Goal: Transaction & Acquisition: Obtain resource

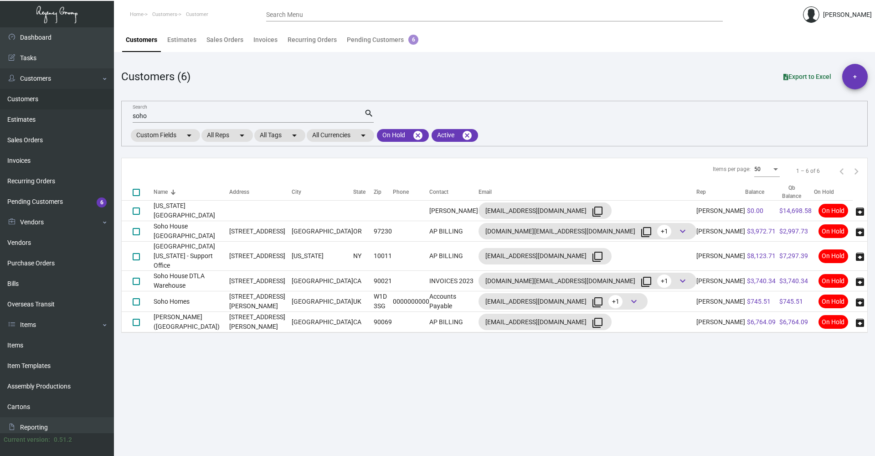
click at [167, 118] on input "soho" at bounding box center [249, 116] width 232 height 7
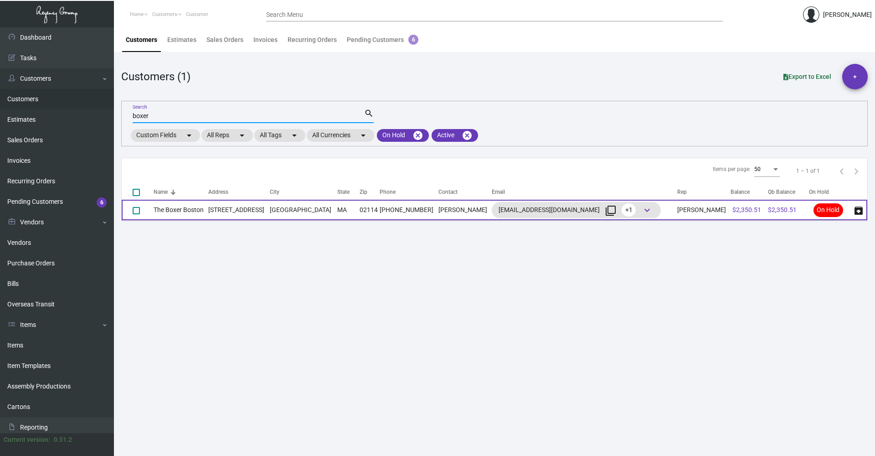
type input "boxer"
click at [380, 209] on td "[PHONE_NUMBER]" at bounding box center [409, 210] width 59 height 21
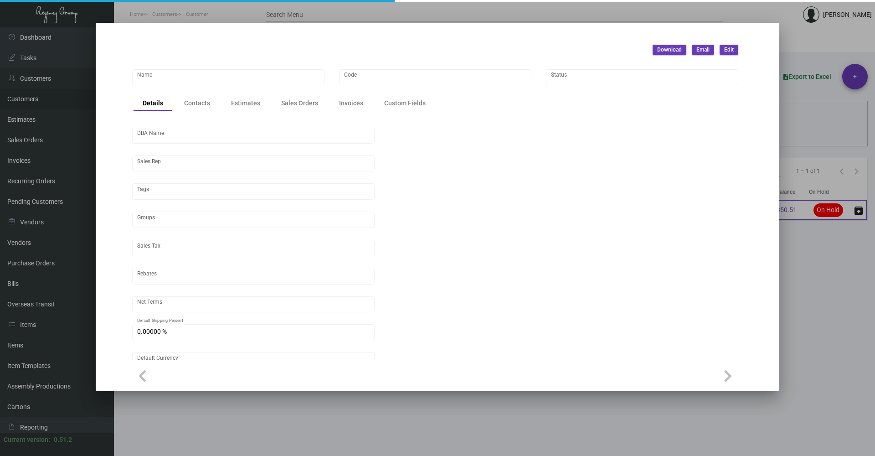
type input "The Boxer Boston"
type input "BXB"
type input "[PERSON_NAME]"
type input "Out of State"
type input "Net 30"
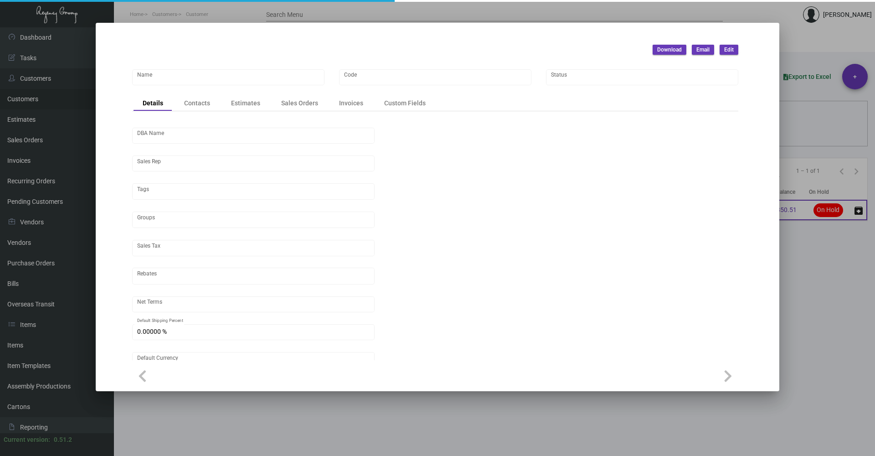
type input "United States Dollar $"
type input "$ 0.00"
checkbox input "true"
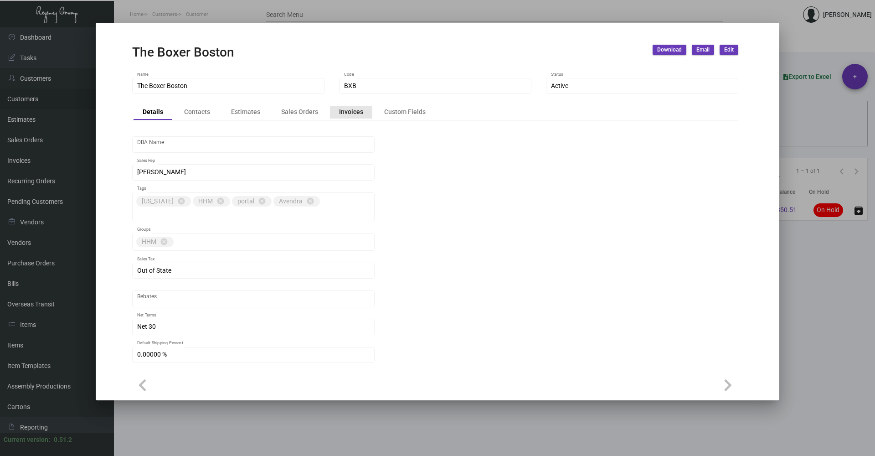
click at [349, 116] on div "Invoices" at bounding box center [351, 112] width 24 height 10
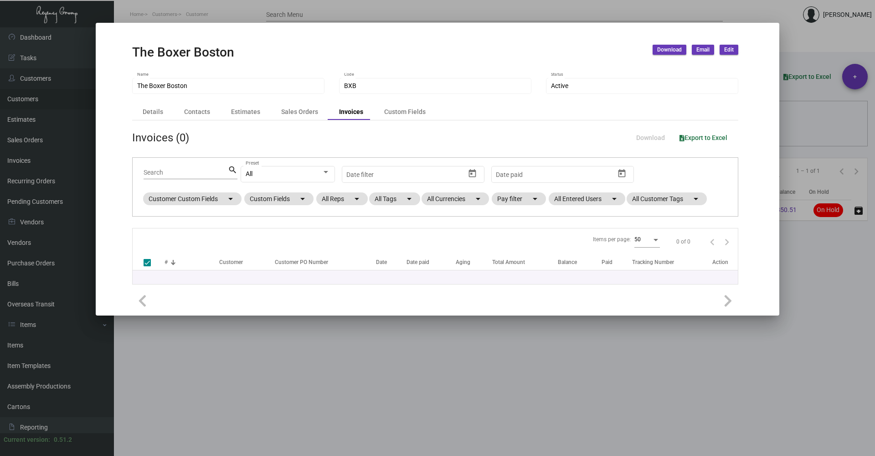
checkbox input "false"
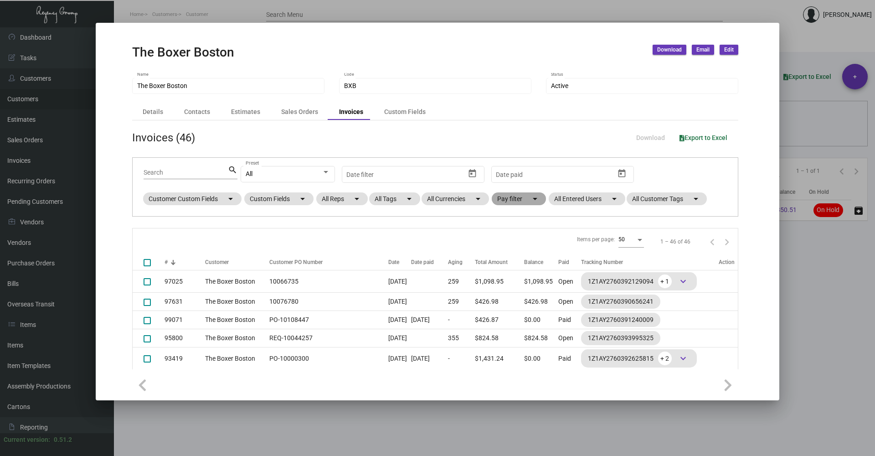
click at [527, 196] on mat-chip "Pay filter arrow_drop_down" at bounding box center [519, 198] width 54 height 13
click at [517, 251] on span "Open" at bounding box center [519, 253] width 15 height 11
click at [505, 257] on input "Open" at bounding box center [504, 257] width 0 height 0
checkbox input "true"
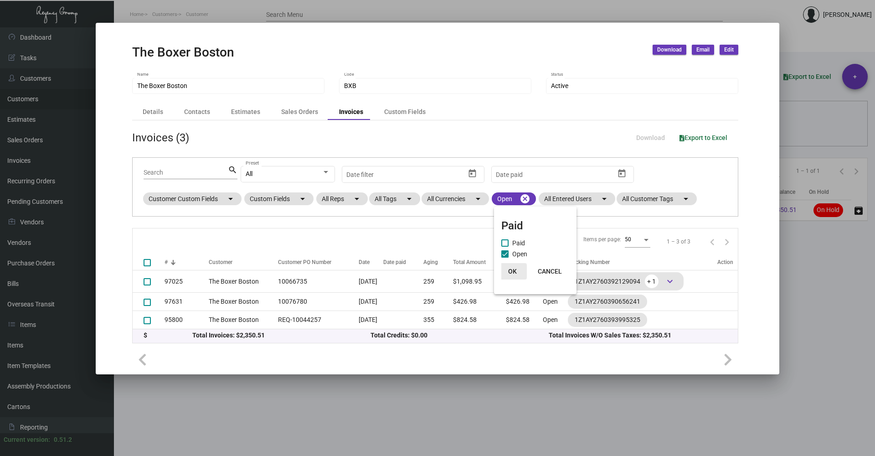
click at [513, 269] on span "OK" at bounding box center [512, 271] width 9 height 7
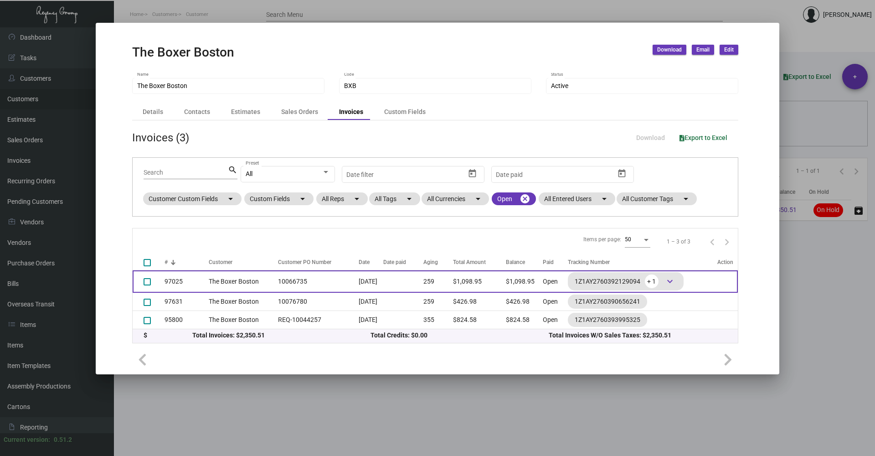
click at [302, 275] on td "10066735" at bounding box center [315, 281] width 85 height 22
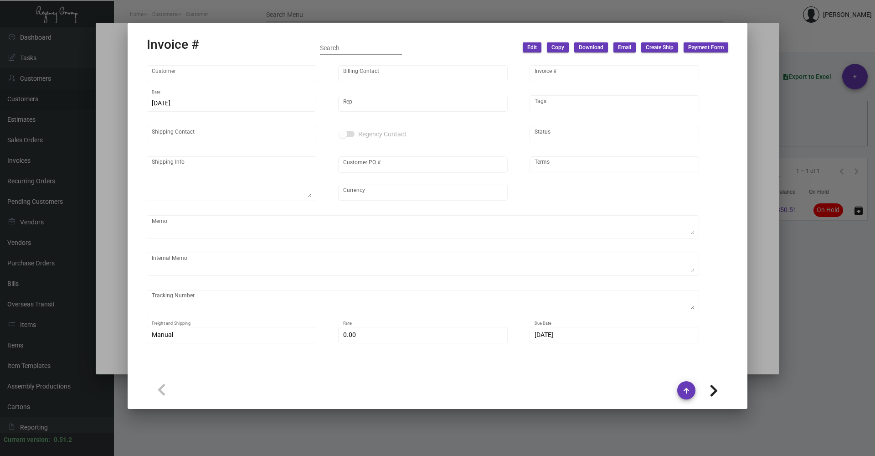
type input "The Boxer Boston"
type input "[PERSON_NAME]"
type input "97025"
type input "[DATE]"
type input "[PERSON_NAME]"
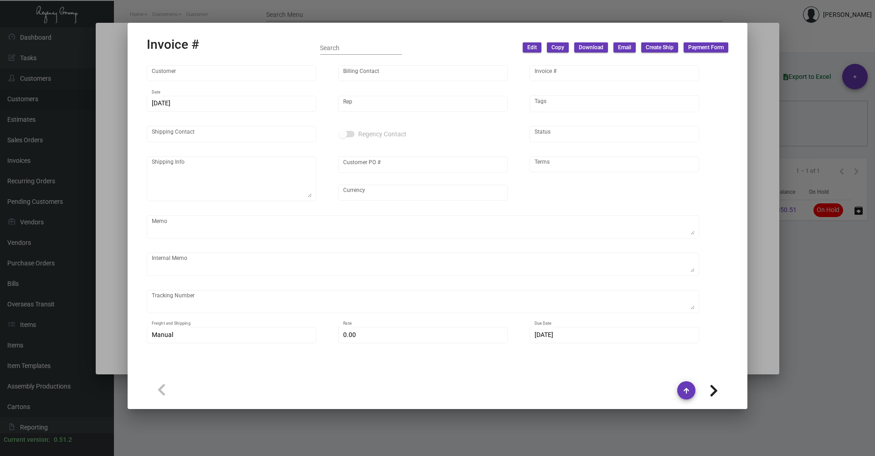
type input "[PERSON_NAME] [PERSON_NAME]"
type textarea "The Boxer Boston - [PERSON_NAME] [PERSON_NAME] [STREET_ADDRESS]"
type input "10066735"
type input "United States Dollar $"
type input "Net 30"
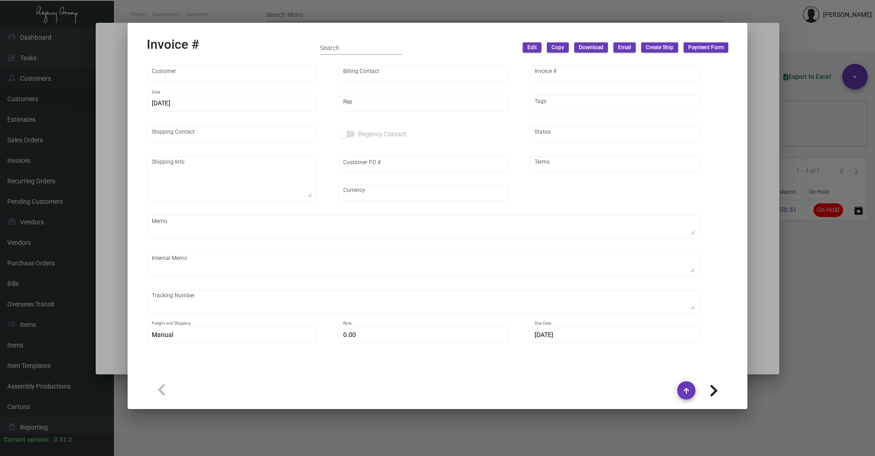
type textarea "S01248 from ODOO 18.48"
type input "$ 48.95"
type input "[DATE]"
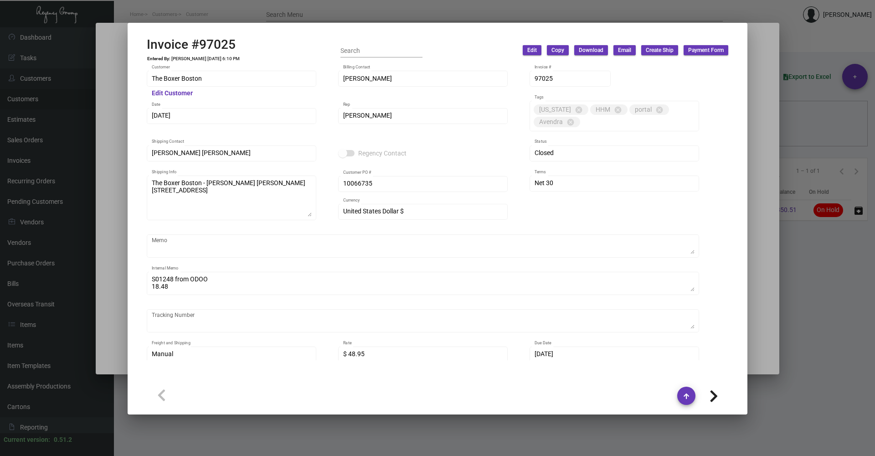
click at [842, 375] on div at bounding box center [437, 228] width 875 height 456
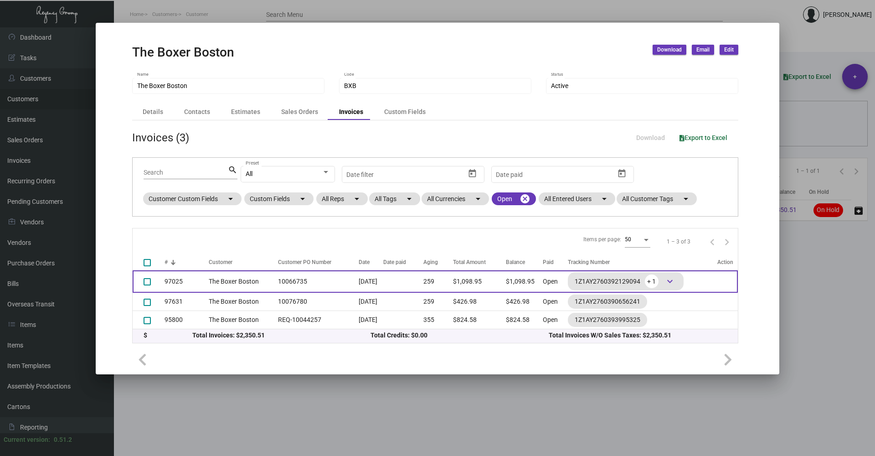
click at [273, 278] on td "10066735" at bounding box center [315, 281] width 85 height 22
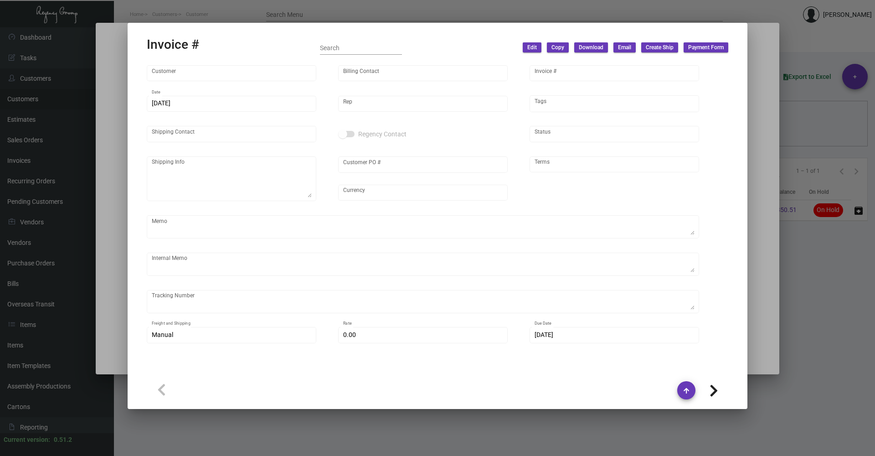
type input "The Boxer Boston"
type input "[PERSON_NAME]"
type input "97025"
type input "[DATE]"
type input "[PERSON_NAME]"
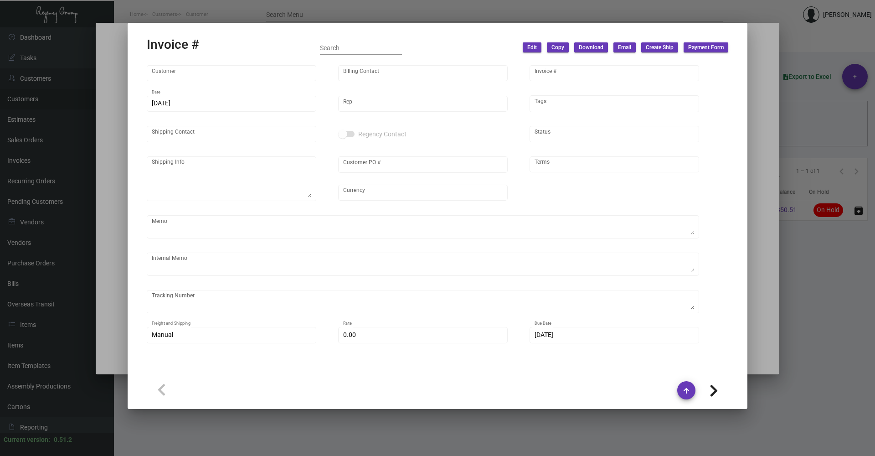
type input "[PERSON_NAME] [PERSON_NAME]"
type textarea "The Boxer Boston - [PERSON_NAME] [PERSON_NAME] [STREET_ADDRESS]"
type input "10066735"
type input "United States Dollar $"
type input "Net 30"
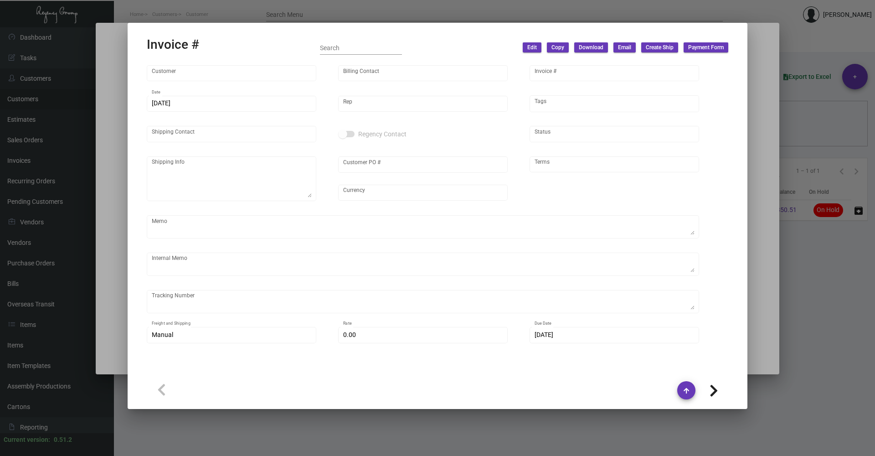
type textarea "S01248 from ODOO 18.48"
type input "$ 48.95"
type input "[DATE]"
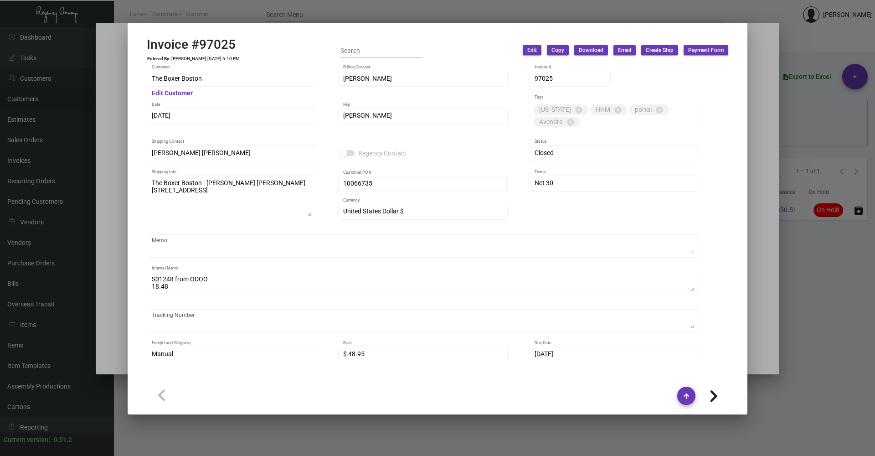
click at [712, 392] on icon at bounding box center [714, 396] width 9 height 14
type input "97631"
type input "[PERSON_NAME]"
type textarea "The Boxer Boston - [PERSON_NAME] [STREET_ADDRESS]"
type input "10076780"
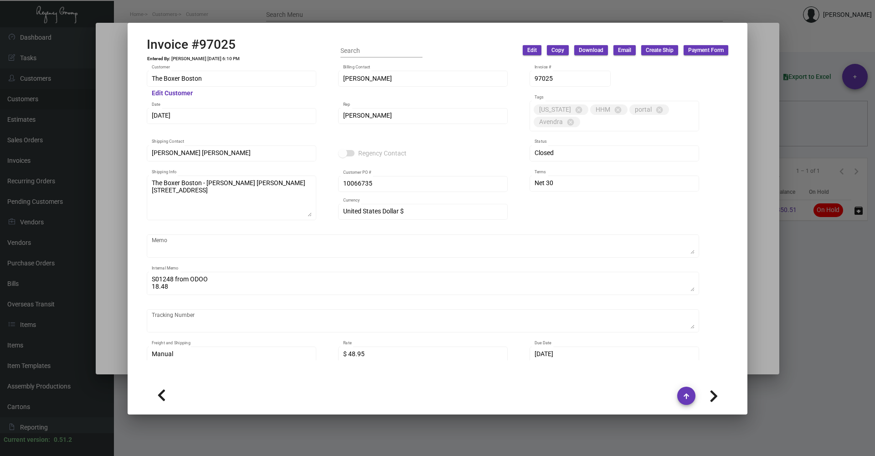
type textarea "8.35"
type input "$ 36.98"
click at [712, 392] on icon at bounding box center [714, 396] width 9 height 14
type input "95800"
type input "[DATE]"
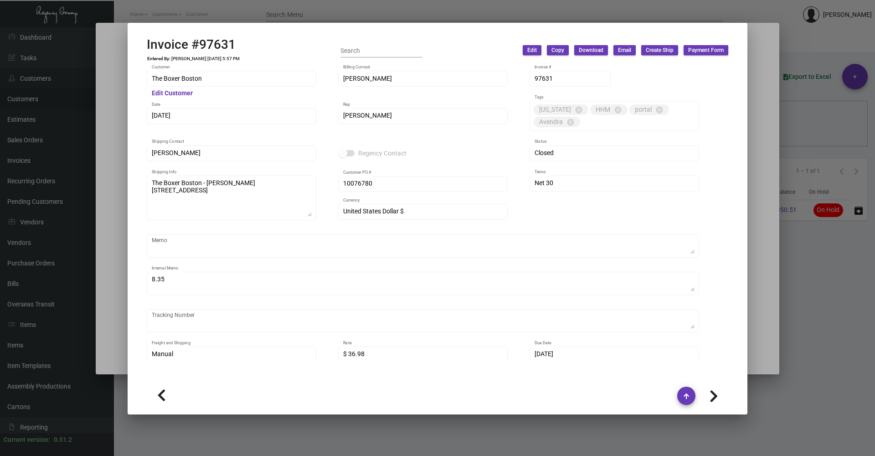
type input "REQ-10044257"
type input "$ 44.58"
type input "[DATE]"
click at [163, 398] on icon at bounding box center [161, 395] width 9 height 14
type input "97631"
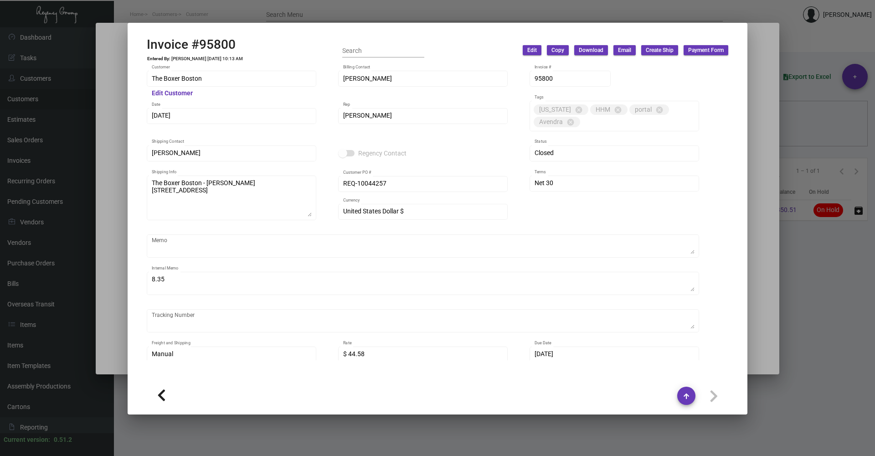
type input "[DATE]"
type input "10076780"
type input "$ 36.98"
type input "[DATE]"
click at [165, 395] on icon at bounding box center [161, 395] width 9 height 14
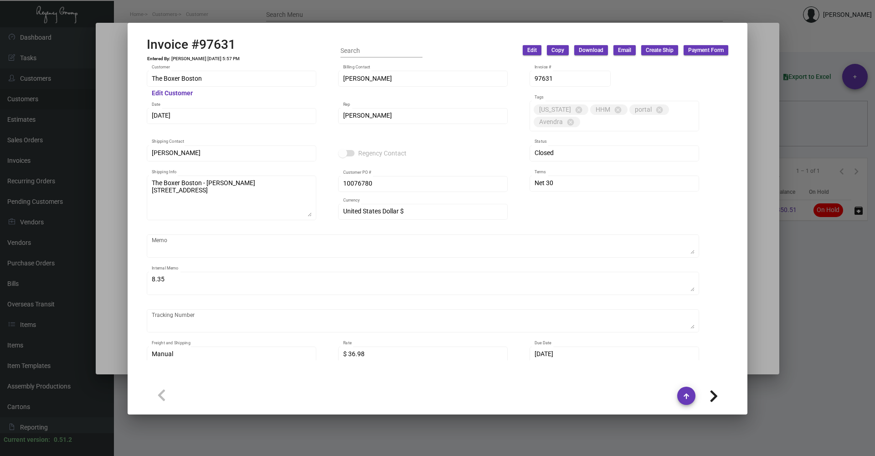
type input "97025"
type input "[PERSON_NAME] [PERSON_NAME]"
type textarea "The Boxer Boston - [PERSON_NAME] [PERSON_NAME] [STREET_ADDRESS]"
type input "10066735"
type textarea "S01248 from ODOO 18.48"
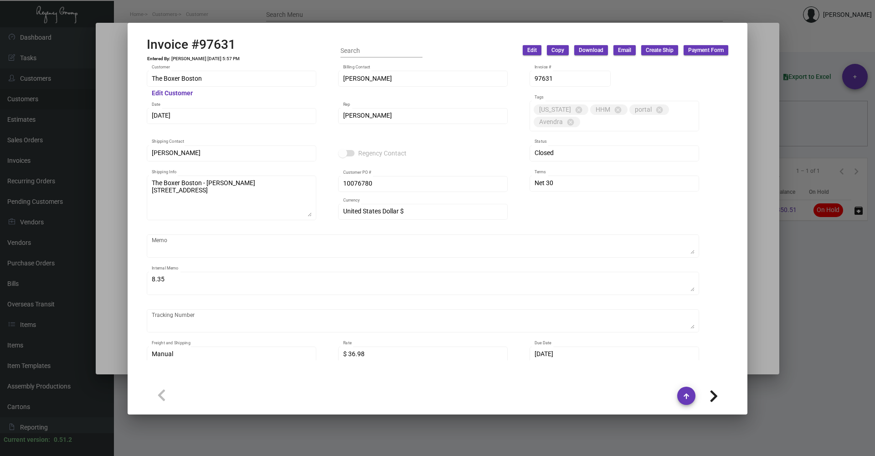
type input "$ 48.95"
click at [753, 314] on div at bounding box center [437, 228] width 875 height 456
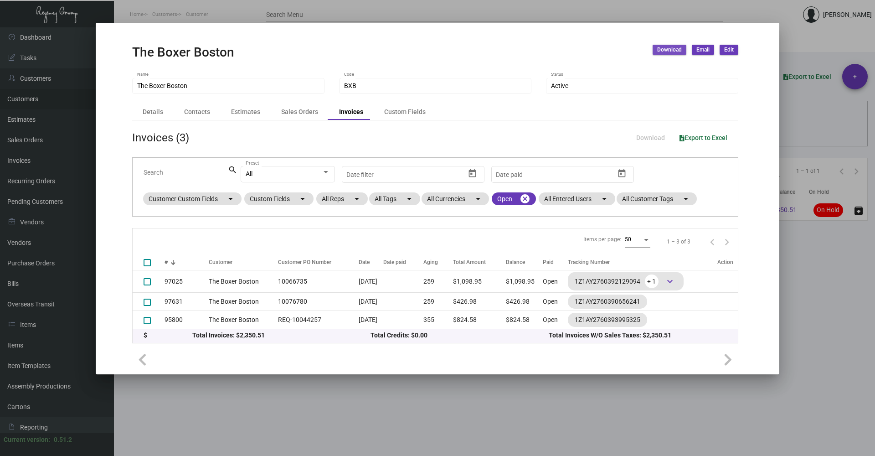
click at [665, 51] on span "Download" at bounding box center [669, 50] width 25 height 8
click at [673, 68] on button "Invoices and Statements" at bounding box center [695, 69] width 84 height 22
click at [545, 56] on div "The Boxer Boston Download Email Edit" at bounding box center [435, 54] width 606 height 19
click at [790, 356] on div at bounding box center [437, 228] width 875 height 456
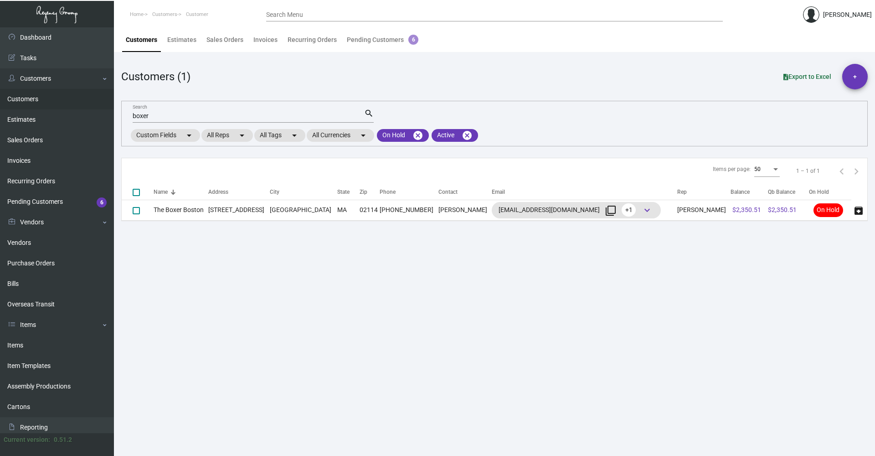
click at [181, 111] on div "boxer Search" at bounding box center [249, 115] width 232 height 14
click at [180, 111] on div "boxer Search" at bounding box center [249, 115] width 232 height 14
click at [169, 113] on input "boxer" at bounding box center [249, 116] width 232 height 7
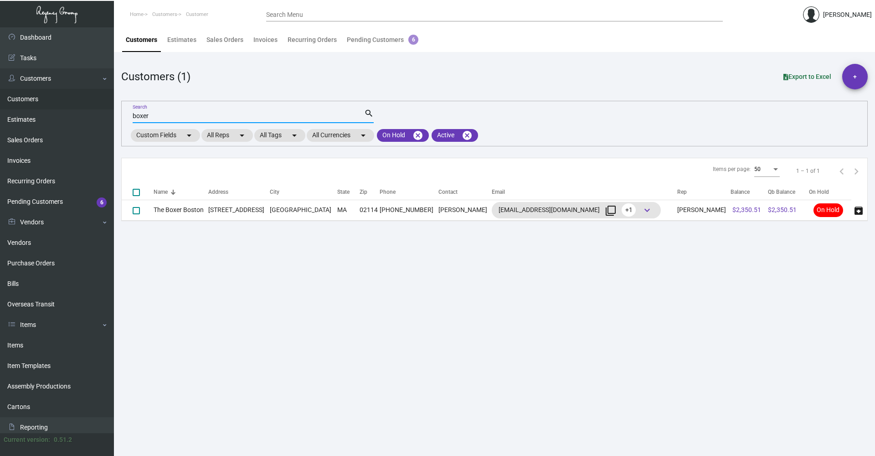
click at [169, 113] on input "boxer" at bounding box center [249, 116] width 232 height 7
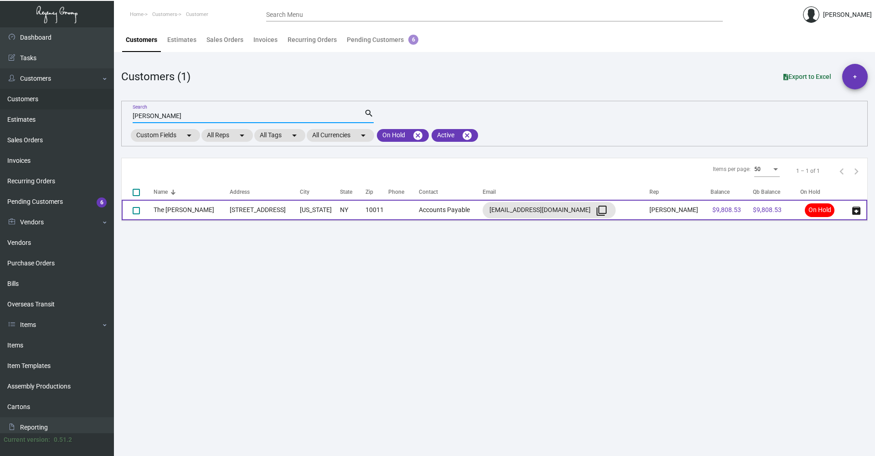
type input "[PERSON_NAME]"
click at [230, 211] on td "[STREET_ADDRESS]" at bounding box center [265, 210] width 70 height 21
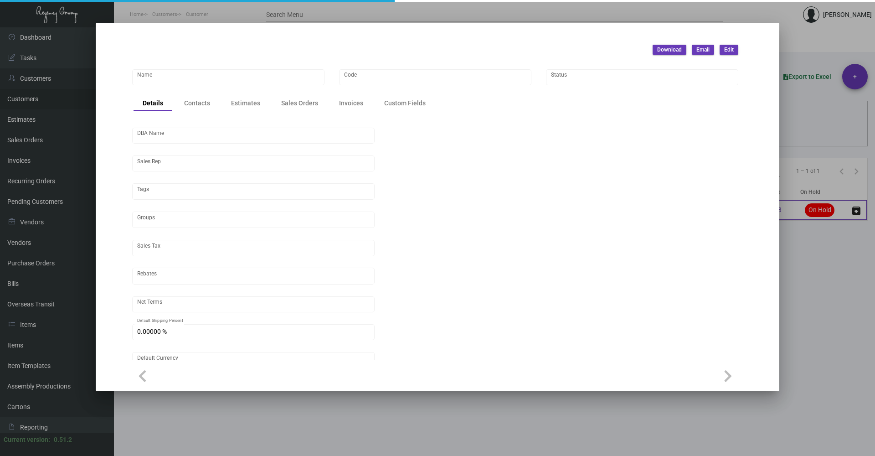
type input "The [PERSON_NAME]"
type input "[PERSON_NAME]"
type input "[GEOGRAPHIC_DATA]-[GEOGRAPHIC_DATA]"
type input "Net 30"
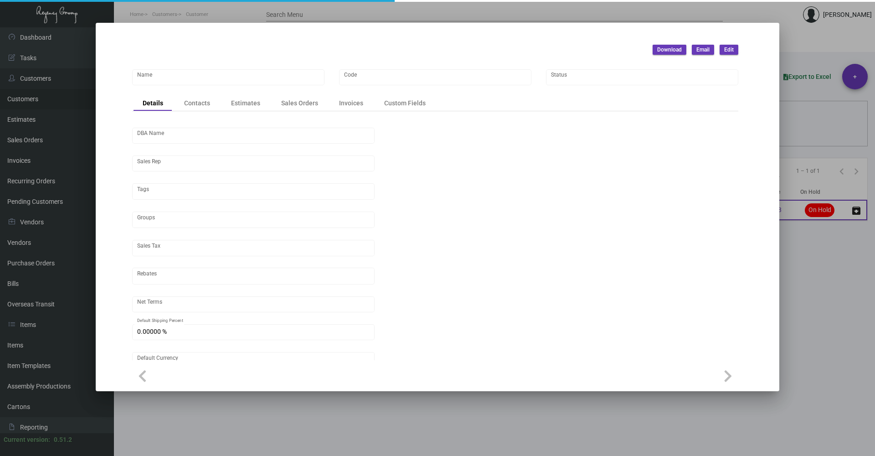
type input "United States Dollar $"
type input "$ 0.00"
checkbox input "true"
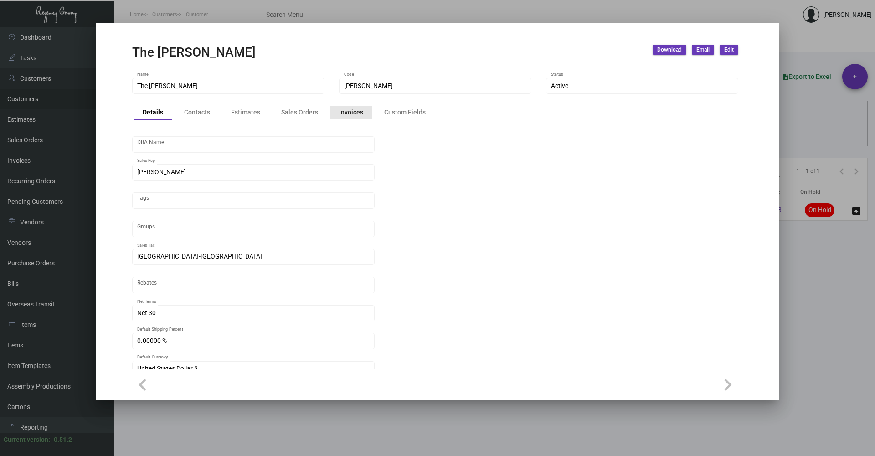
click at [340, 113] on div "Invoices" at bounding box center [351, 112] width 24 height 10
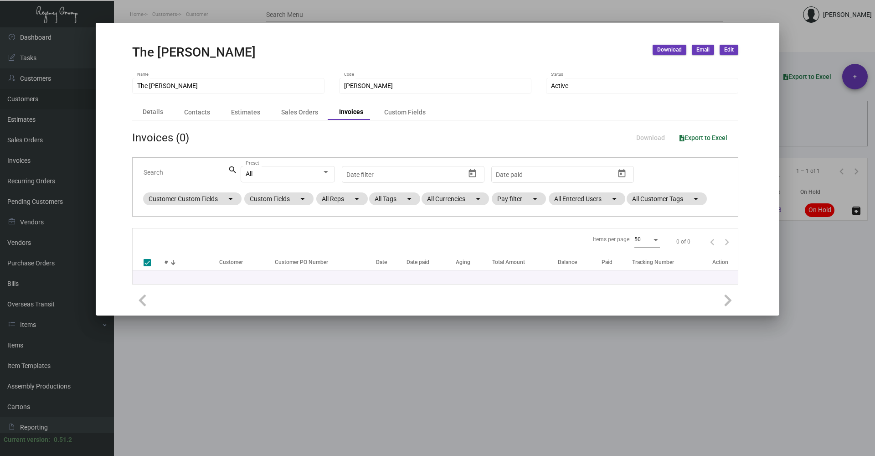
checkbox input "false"
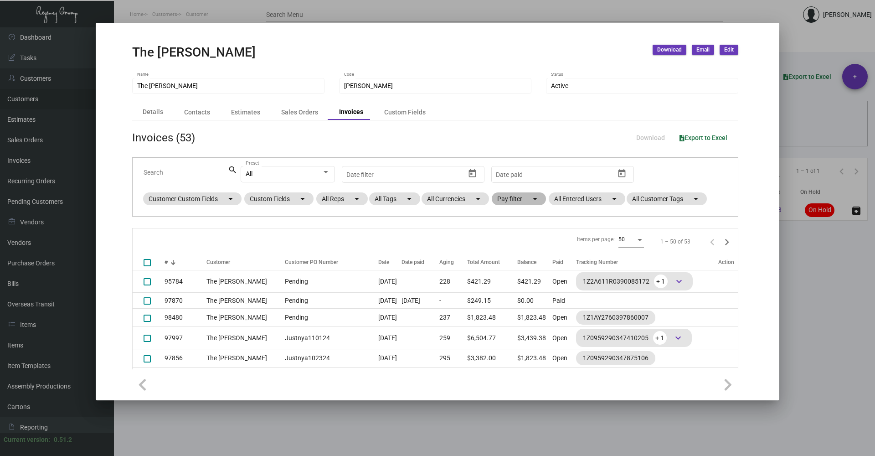
click at [515, 196] on mat-chip "Pay filter arrow_drop_down" at bounding box center [519, 198] width 54 height 13
click at [525, 249] on span "Open" at bounding box center [519, 253] width 15 height 11
click at [505, 257] on input "Open" at bounding box center [504, 257] width 0 height 0
checkbox input "true"
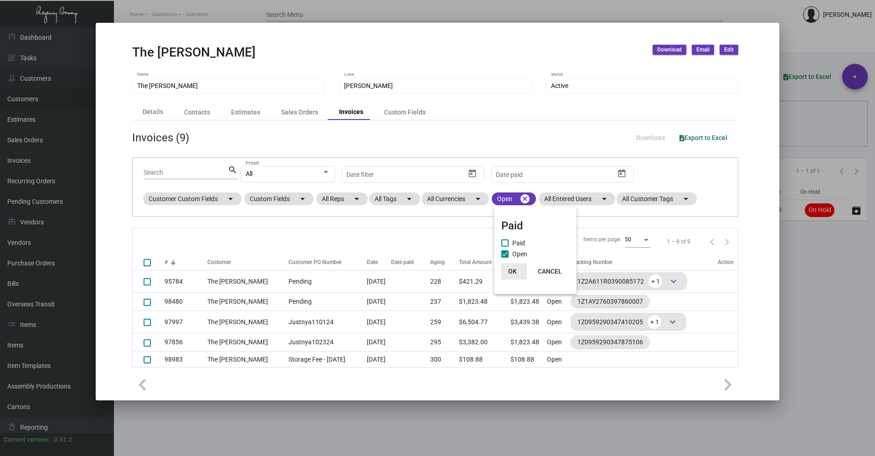
click at [514, 268] on span "OK" at bounding box center [512, 271] width 9 height 7
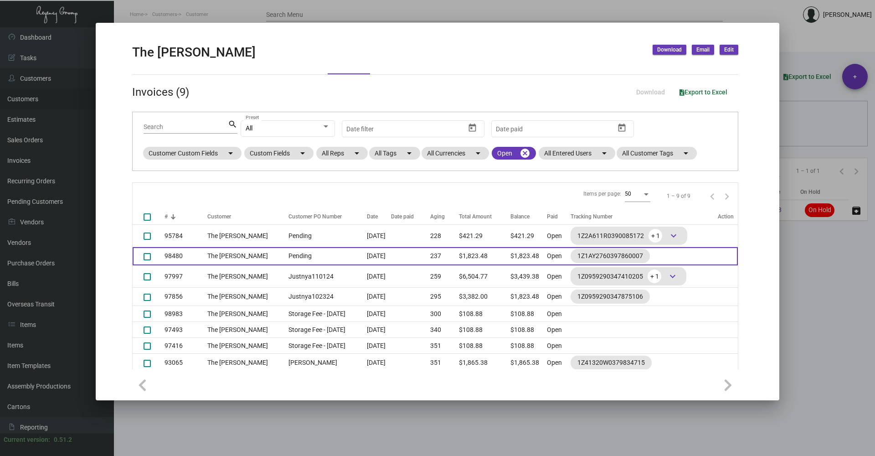
scroll to position [78, 0]
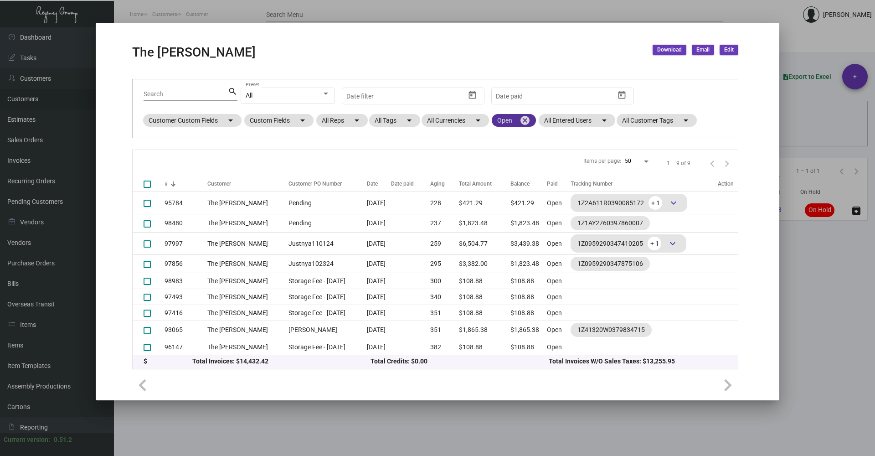
click at [529, 119] on mat-icon "cancel" at bounding box center [525, 120] width 11 height 11
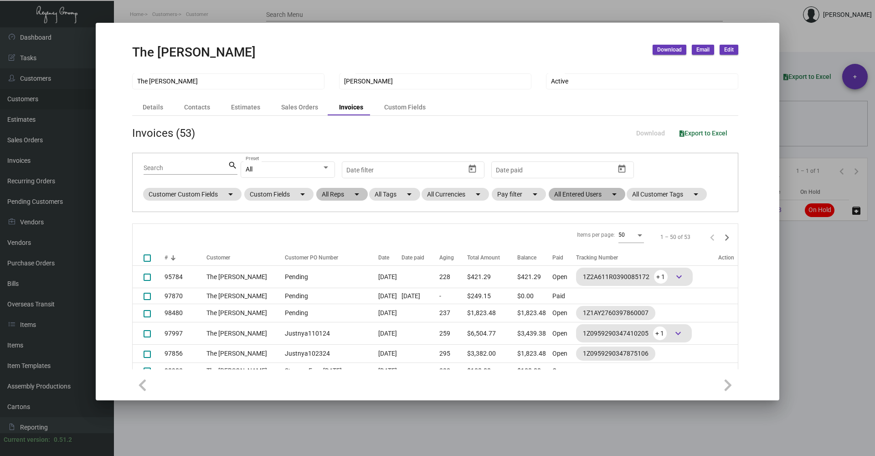
scroll to position [0, 0]
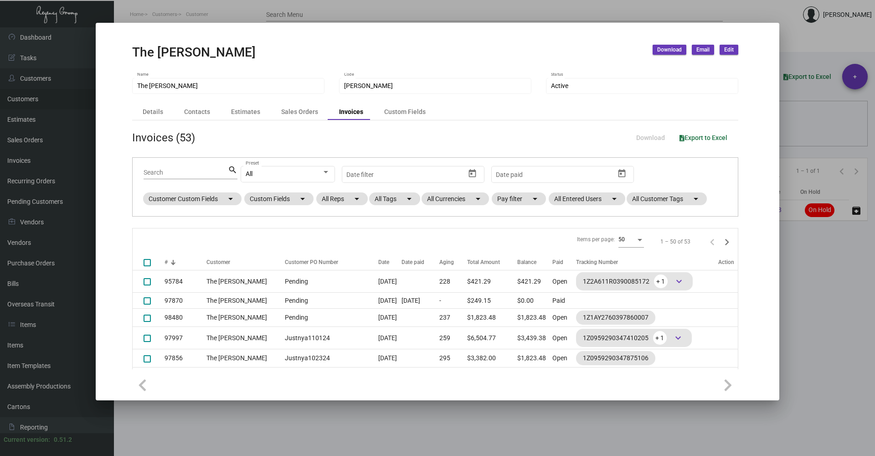
click at [206, 172] on input "Search" at bounding box center [186, 172] width 84 height 7
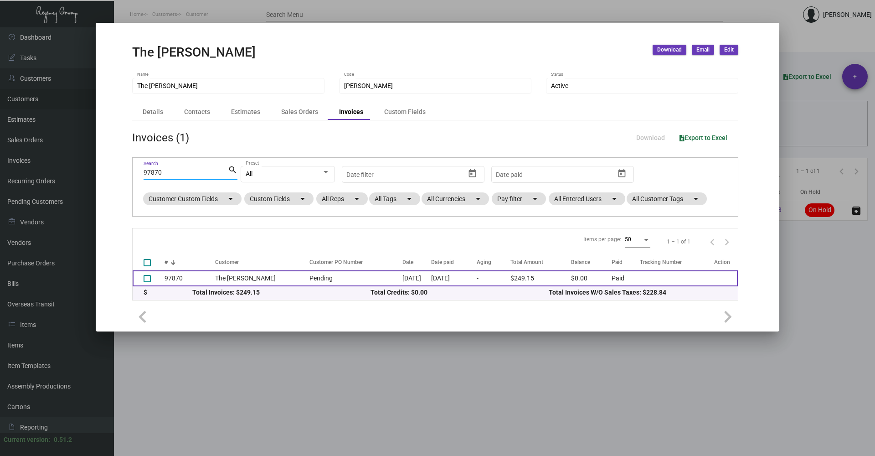
type input "97870"
click at [242, 276] on td "The [PERSON_NAME]" at bounding box center [260, 278] width 90 height 16
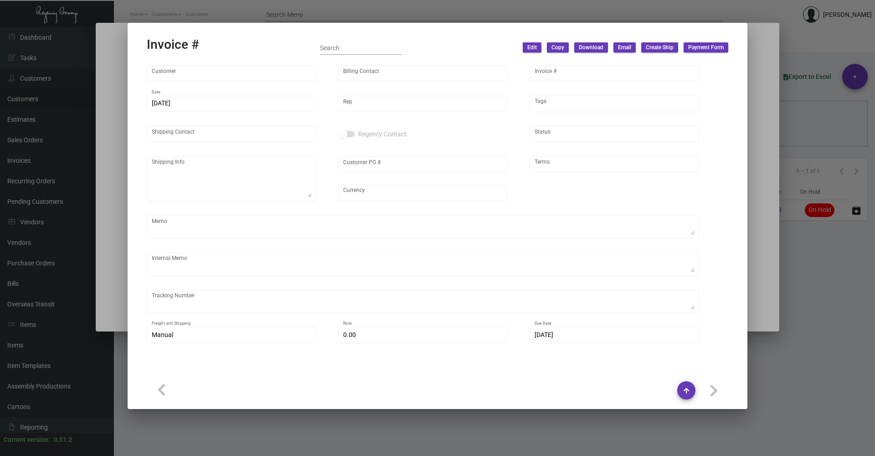
type input "The [PERSON_NAME]"
type input "Accounts Payable"
type input "97870"
type input "[DATE]"
type input "[PERSON_NAME]"
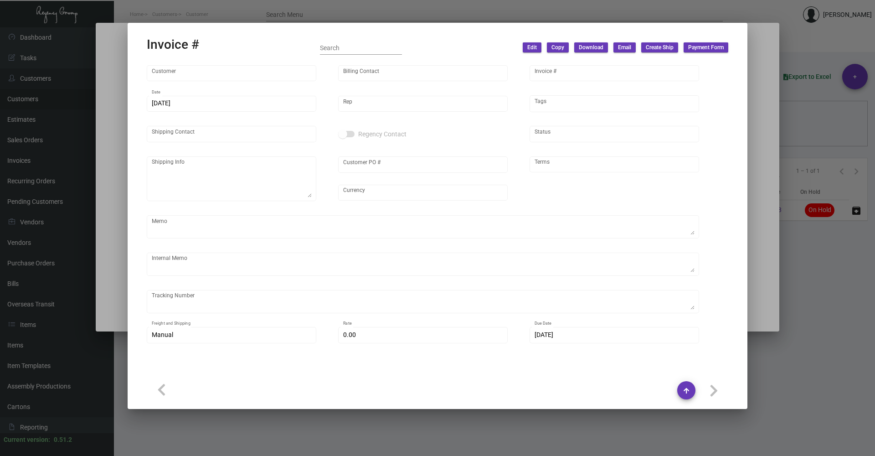
type input "[PERSON_NAME]"
type textarea "The [PERSON_NAME] - [PERSON_NAME] [STREET_ADDRESS][US_STATE]"
type input "Pending"
type input "United States Dollar $"
type input "Net 30"
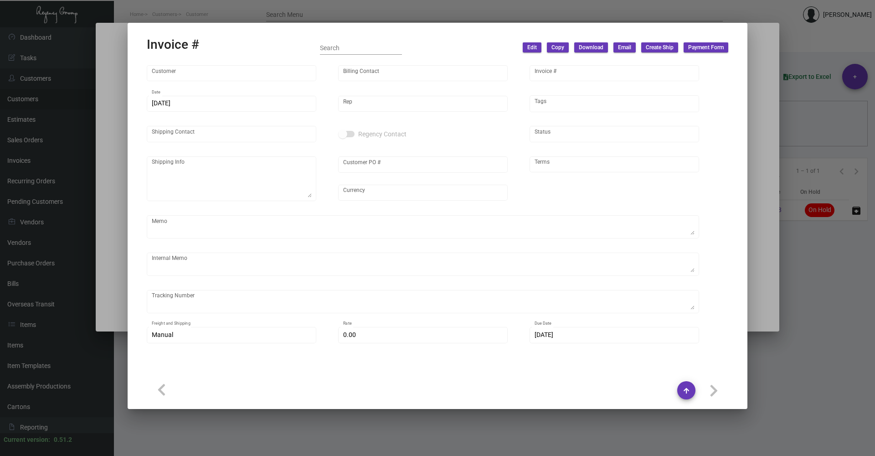
type textarea "Approved the send to Hotel, 11/7 per CSM. Delivered by Desean [DATE]."
type input "$ 29.84"
type input "[DATE]"
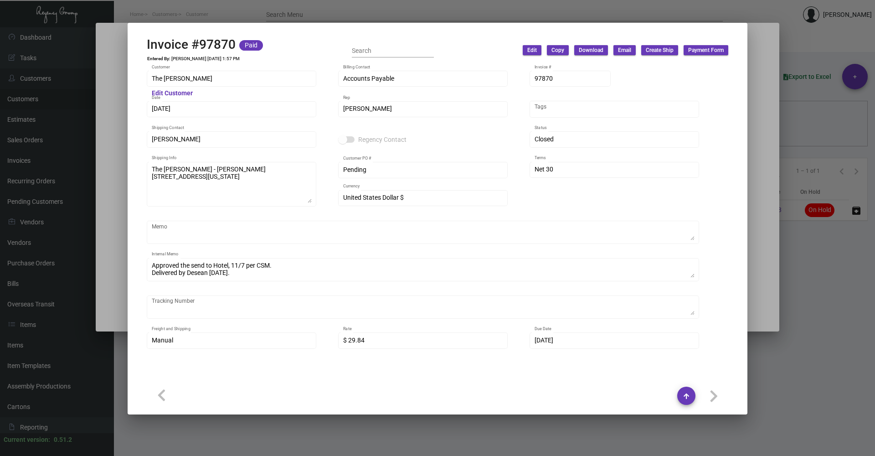
click at [768, 284] on div at bounding box center [437, 228] width 875 height 456
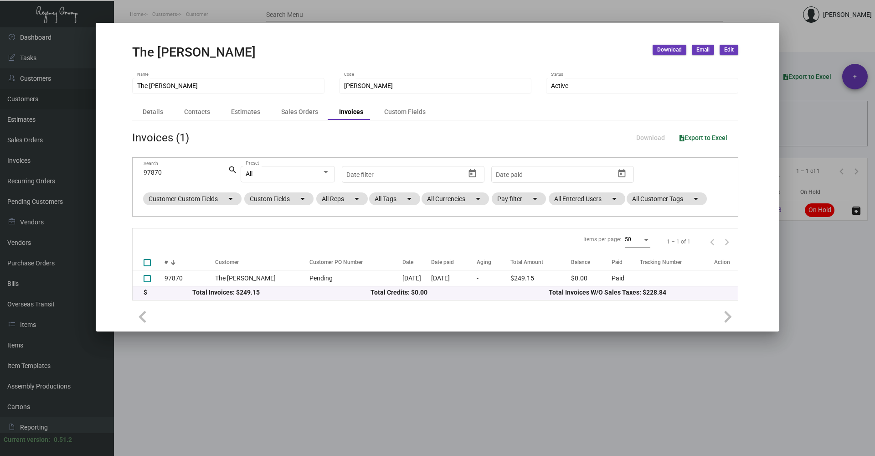
click at [640, 30] on mat-dialog-container "The [PERSON_NAME] Download Email Edit The [PERSON_NAME] Name [PERSON_NAME] Code…" at bounding box center [438, 177] width 684 height 309
click at [419, 368] on div at bounding box center [437, 228] width 875 height 456
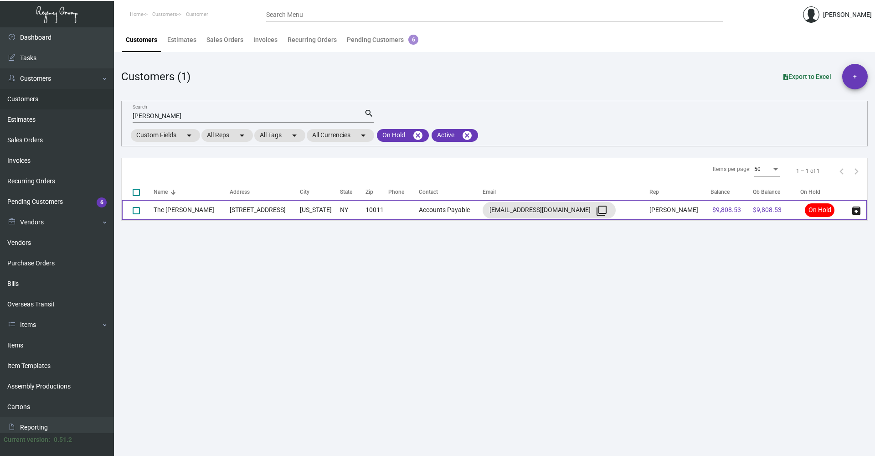
click at [241, 211] on td "[STREET_ADDRESS]" at bounding box center [265, 210] width 70 height 21
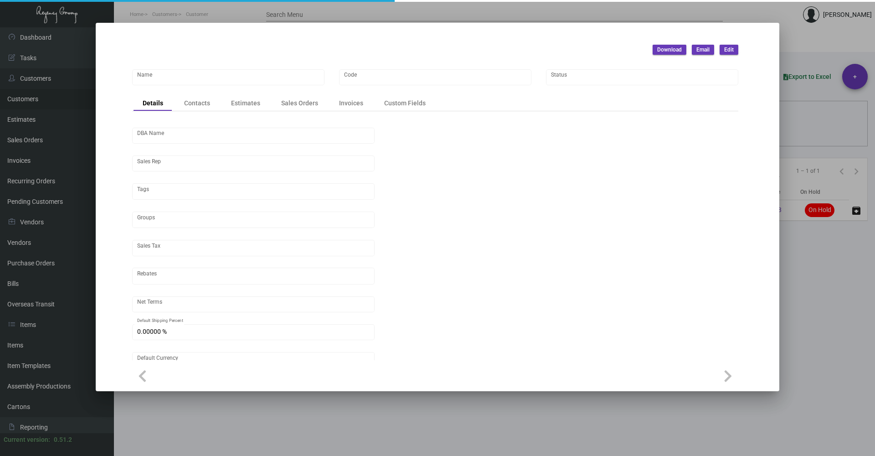
type input "The [PERSON_NAME]"
type input "[PERSON_NAME]"
type input "[GEOGRAPHIC_DATA]-[GEOGRAPHIC_DATA]"
type input "Net 30"
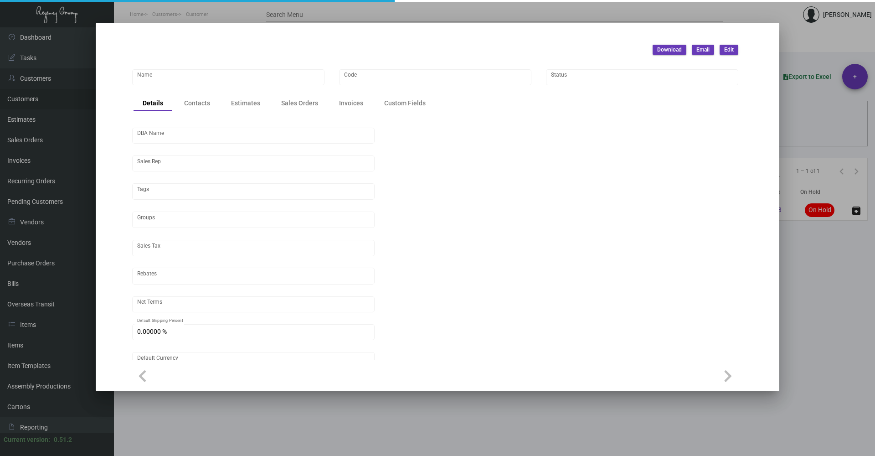
type input "United States Dollar $"
type input "$ 0.00"
checkbox input "true"
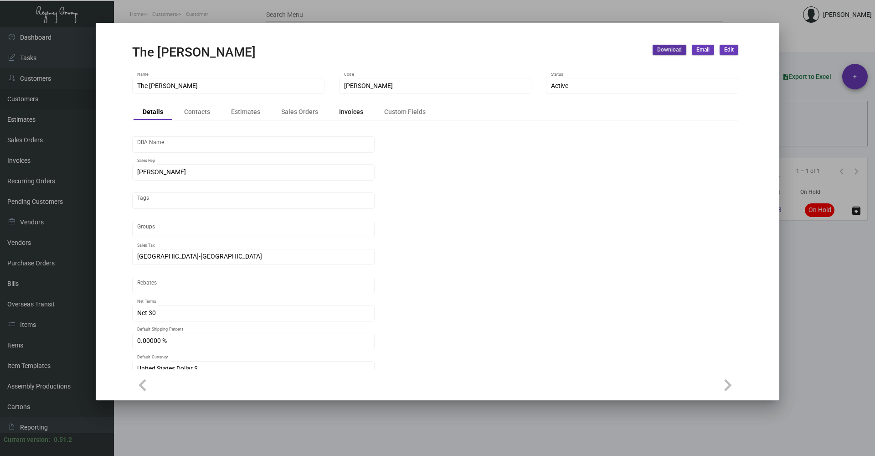
click at [351, 113] on div "Invoices" at bounding box center [351, 112] width 24 height 10
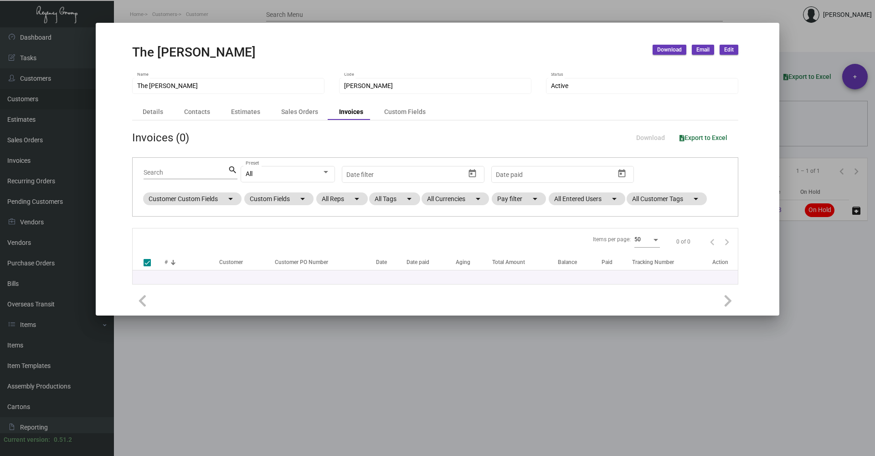
checkbox input "false"
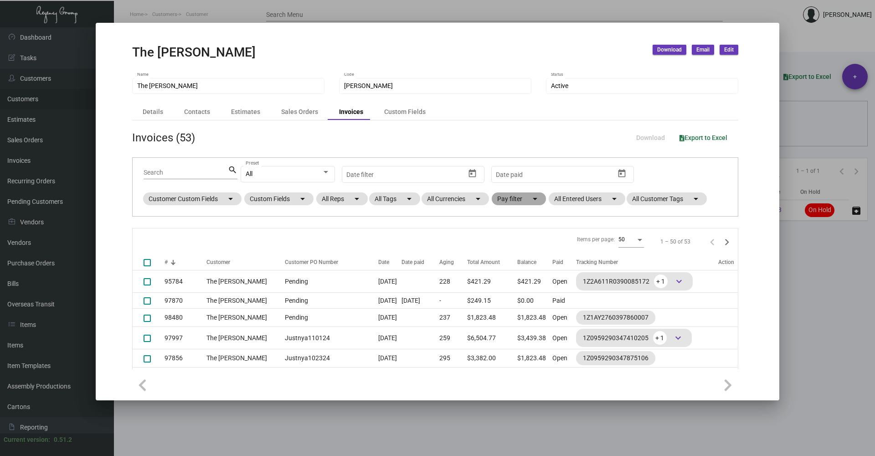
click at [541, 198] on mat-icon "arrow_drop_down" at bounding box center [535, 198] width 11 height 11
click at [519, 253] on span "Open" at bounding box center [519, 253] width 15 height 11
click at [505, 257] on input "Open" at bounding box center [504, 257] width 0 height 0
checkbox input "true"
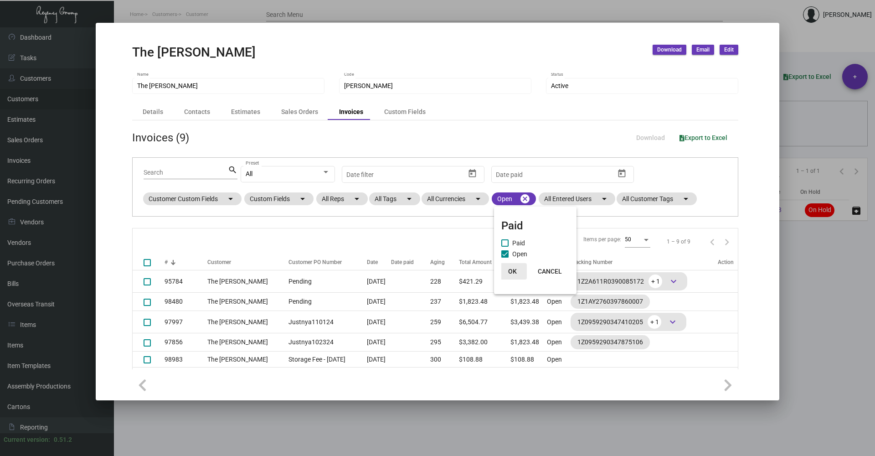
click at [513, 270] on span "OK" at bounding box center [512, 271] width 9 height 7
click at [671, 50] on span "Download" at bounding box center [669, 50] width 25 height 8
click at [665, 111] on button "Statements" at bounding box center [695, 113] width 84 height 22
click at [784, 364] on div at bounding box center [437, 228] width 875 height 456
